Goal: Information Seeking & Learning: Check status

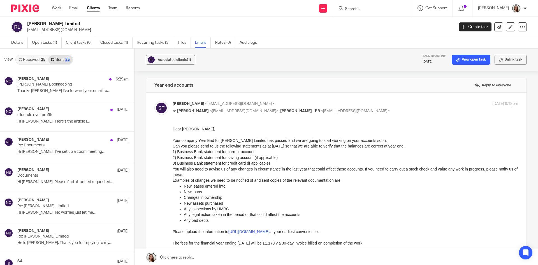
scroll to position [280, 0]
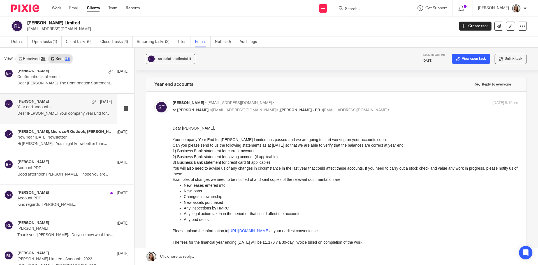
drag, startPoint x: 72, startPoint y: 10, endPoint x: 75, endPoint y: 17, distance: 8.3
click at [72, 10] on link "Email" at bounding box center [73, 8] width 9 height 6
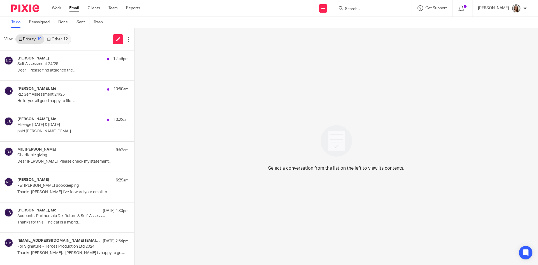
drag, startPoint x: 376, startPoint y: 13, endPoint x: 368, endPoint y: 6, distance: 10.9
click at [375, 13] on div at bounding box center [372, 8] width 78 height 17
click at [372, 70] on div "Select a conversation from the list on the left to view its contents." at bounding box center [335, 146] width 403 height 237
click at [365, 8] on input "Search" at bounding box center [369, 9] width 50 height 5
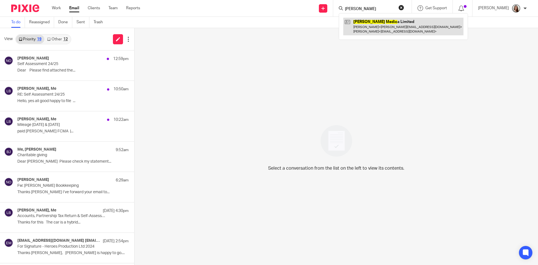
type input "rosa medic"
click at [394, 25] on link at bounding box center [403, 26] width 120 height 17
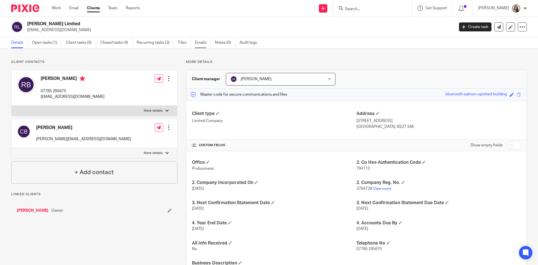
click at [197, 41] on link "Emails" at bounding box center [203, 42] width 16 height 11
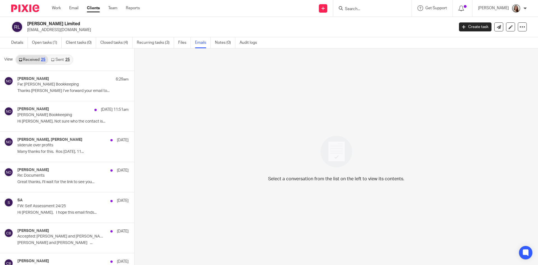
click at [65, 59] on div "25" at bounding box center [67, 60] width 4 height 4
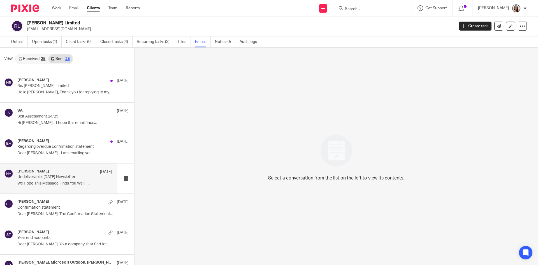
scroll to position [143, 0]
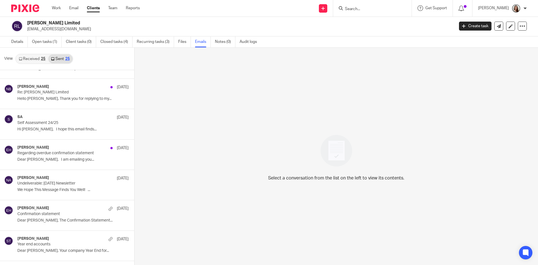
click at [33, 60] on link "Received 25" at bounding box center [32, 58] width 32 height 9
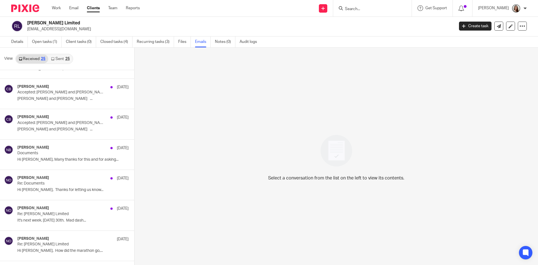
scroll to position [0, 0]
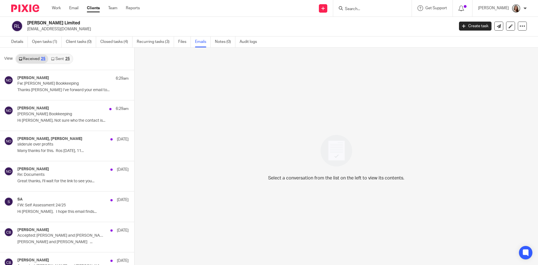
click at [64, 55] on link "Sent 25" at bounding box center [60, 58] width 24 height 9
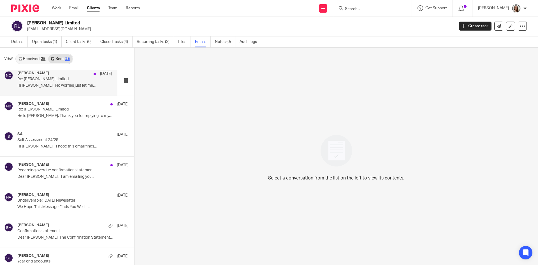
scroll to position [112, 0]
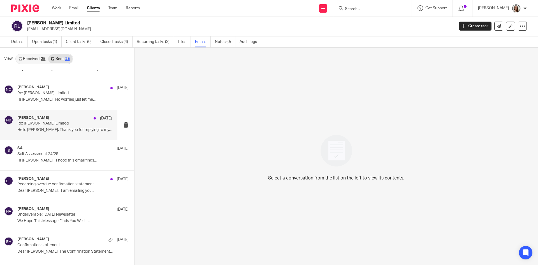
drag, startPoint x: 50, startPoint y: 131, endPoint x: 55, endPoint y: 90, distance: 41.3
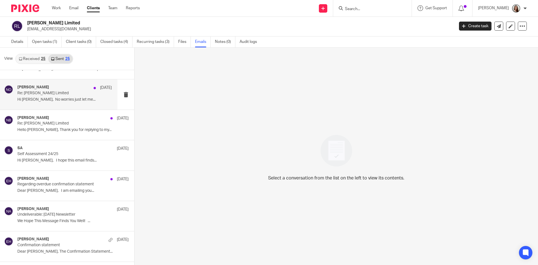
click at [50, 131] on p "Hello Chris, Thank you for replying to my..." at bounding box center [72, 129] width 111 height 5
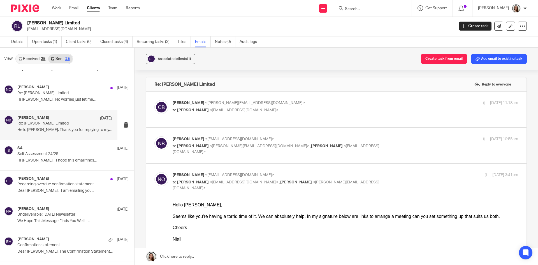
scroll to position [0, 0]
click at [34, 56] on link "Received 25" at bounding box center [32, 58] width 32 height 9
